Goal: Task Accomplishment & Management: Use online tool/utility

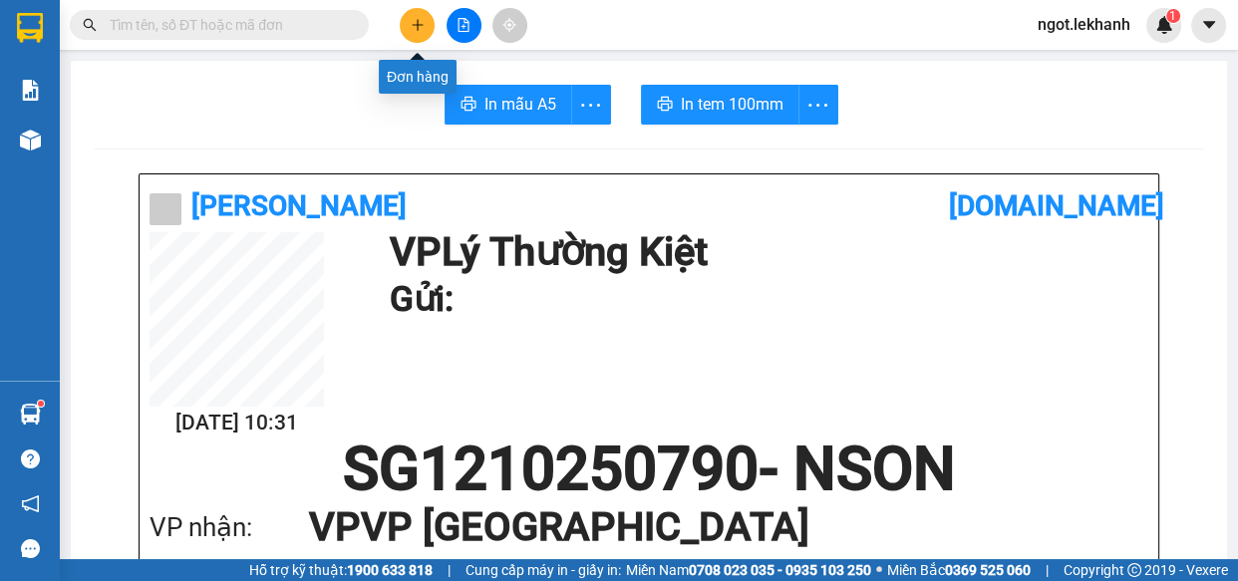
click at [419, 25] on icon "plus" at bounding box center [417, 24] width 11 height 1
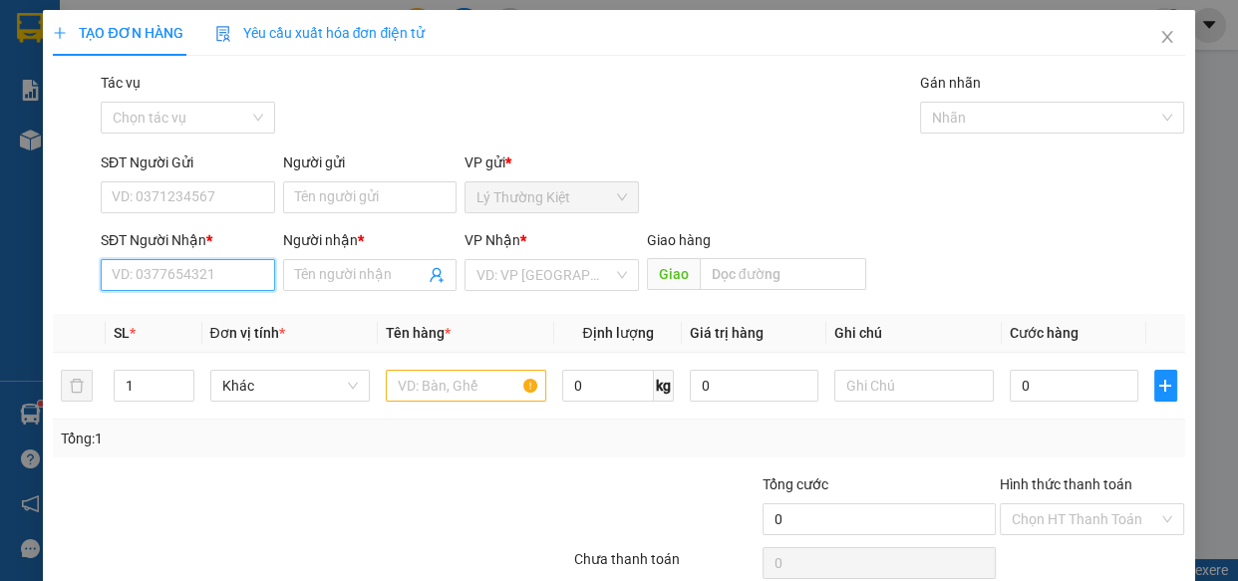
click at [199, 262] on input "SĐT Người Nhận *" at bounding box center [188, 275] width 174 height 32
click at [131, 280] on input "0036099318" at bounding box center [188, 275] width 174 height 32
click at [156, 279] on input "0386099318" at bounding box center [188, 275] width 174 height 32
type input "0386299318"
click at [169, 324] on div "0386299318 - NGHI" at bounding box center [186, 315] width 149 height 22
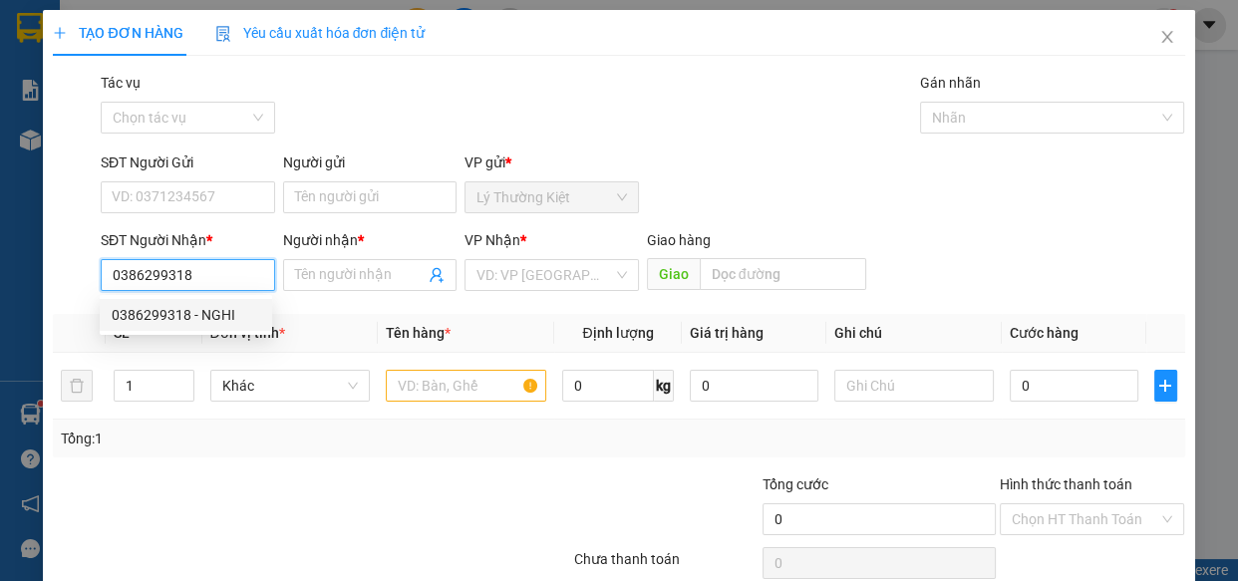
type input "NGHI"
type input "50.000"
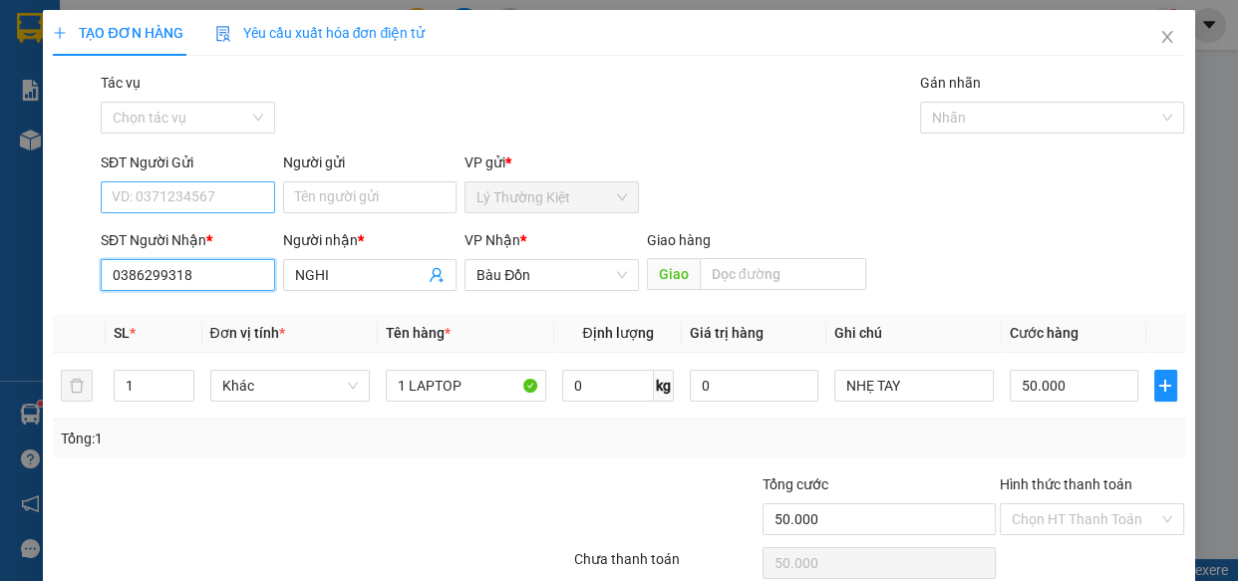
type input "0386299318"
click at [181, 191] on input "SĐT Người Gửi" at bounding box center [188, 197] width 174 height 32
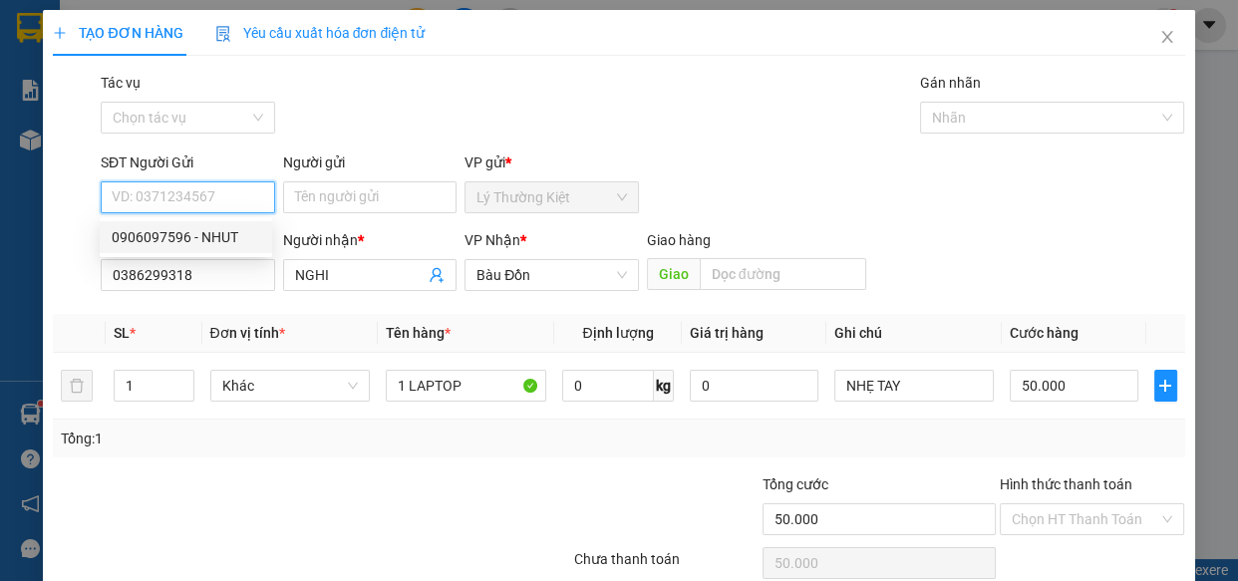
click at [231, 233] on div "0906097596 - NHUT" at bounding box center [186, 237] width 149 height 22
type input "0906097596"
type input "NHUT"
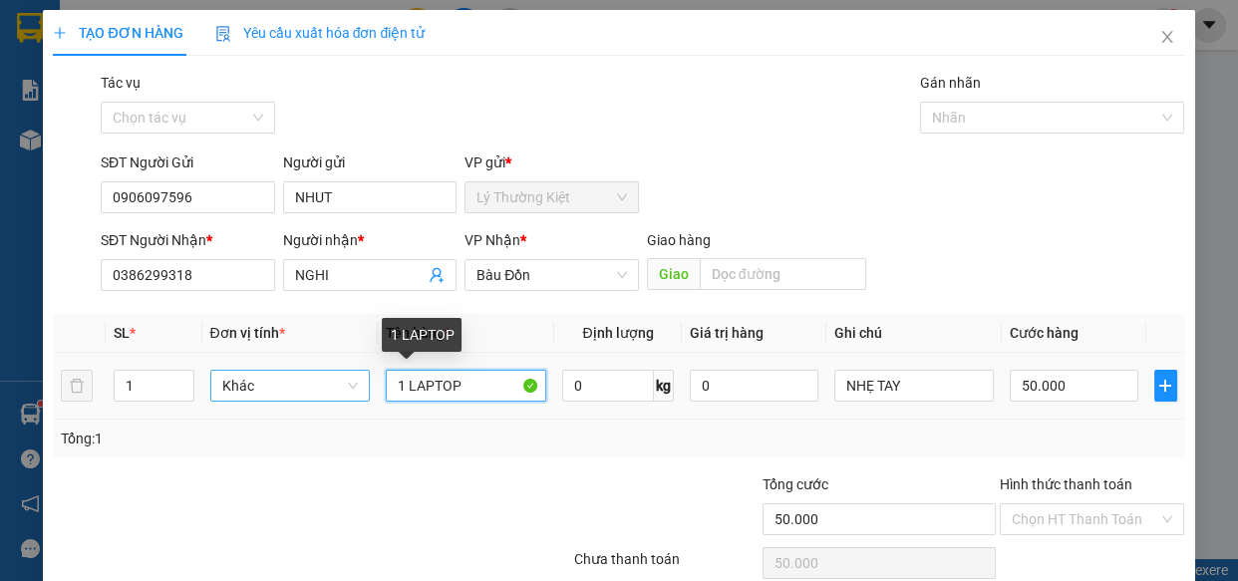
drag, startPoint x: 474, startPoint y: 396, endPoint x: 357, endPoint y: 375, distance: 118.5
click at [358, 374] on tr "1 Khác 1 LAPTOP 0 kg 0 NHẸ TAY 50.000" at bounding box center [618, 386] width 1131 height 67
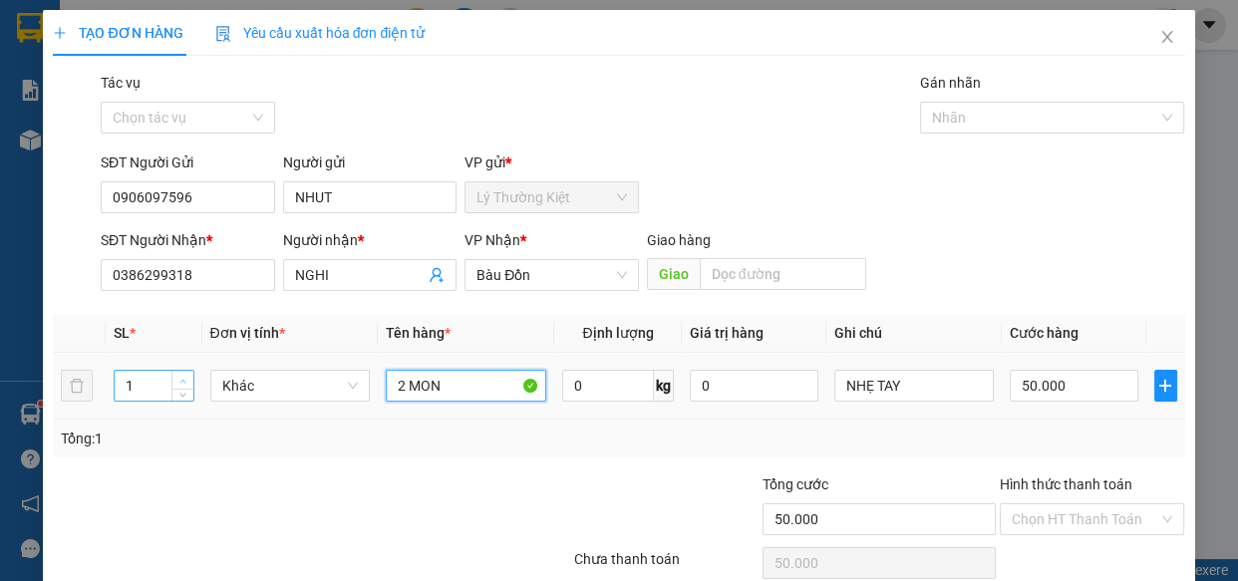
type input "2 MON"
type input "2"
click at [183, 379] on icon "up" at bounding box center [182, 381] width 7 height 7
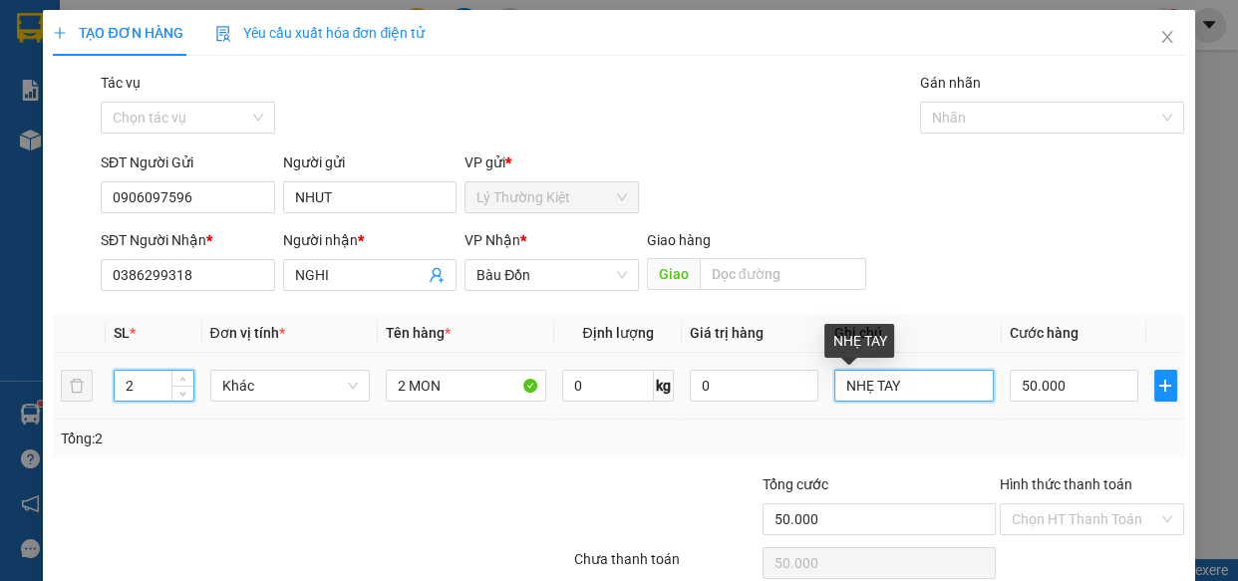
click at [940, 386] on input "NHẸ TAY" at bounding box center [914, 386] width 161 height 32
drag, startPoint x: 940, startPoint y: 386, endPoint x: 837, endPoint y: 394, distance: 103.0
click at [838, 394] on input "NHẸ TAY" at bounding box center [914, 386] width 161 height 32
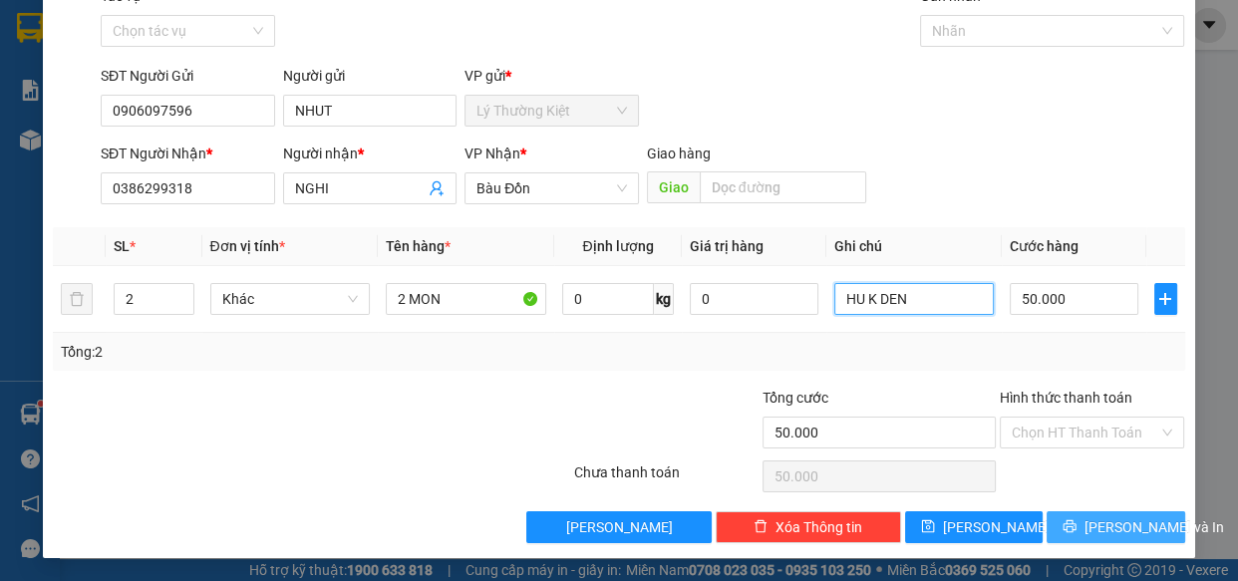
type input "HU K DEN"
click at [1117, 531] on span "[PERSON_NAME] và In" at bounding box center [1155, 527] width 140 height 22
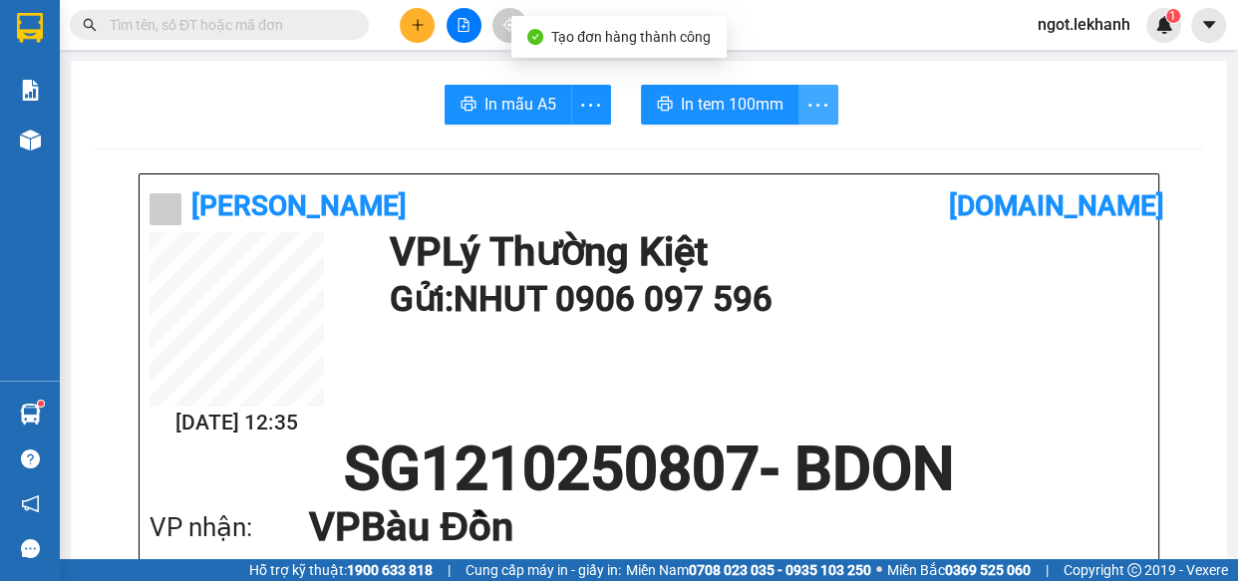
click at [814, 93] on icon "more" at bounding box center [817, 105] width 25 height 25
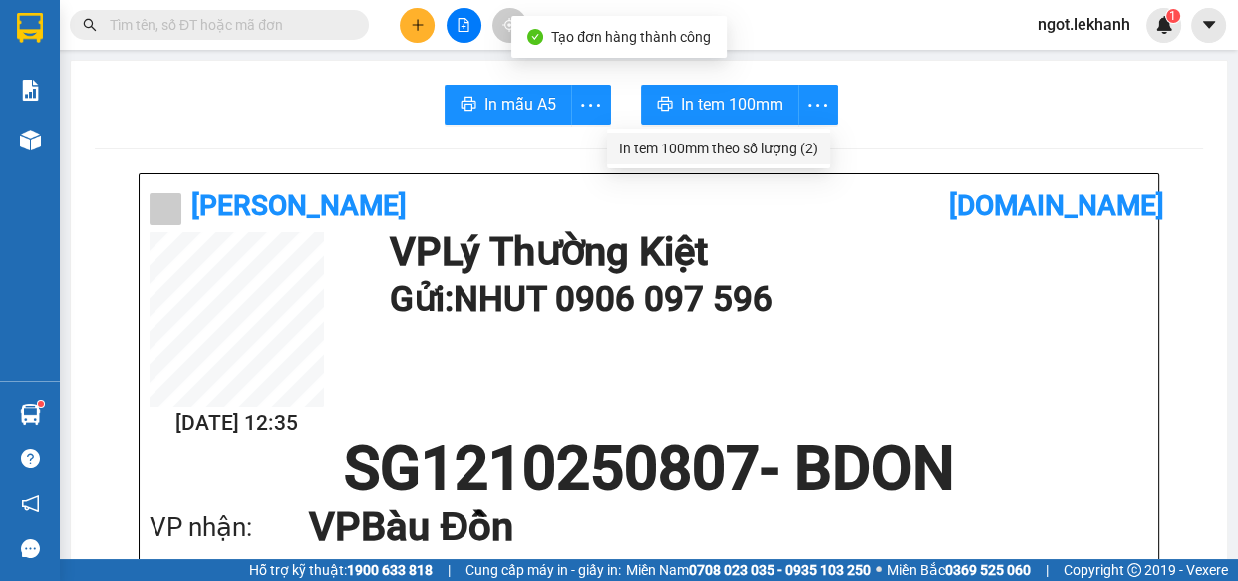
click at [794, 141] on div "In tem 100mm theo số lượng (2)" at bounding box center [718, 149] width 199 height 22
